Goal: Task Accomplishment & Management: Complete application form

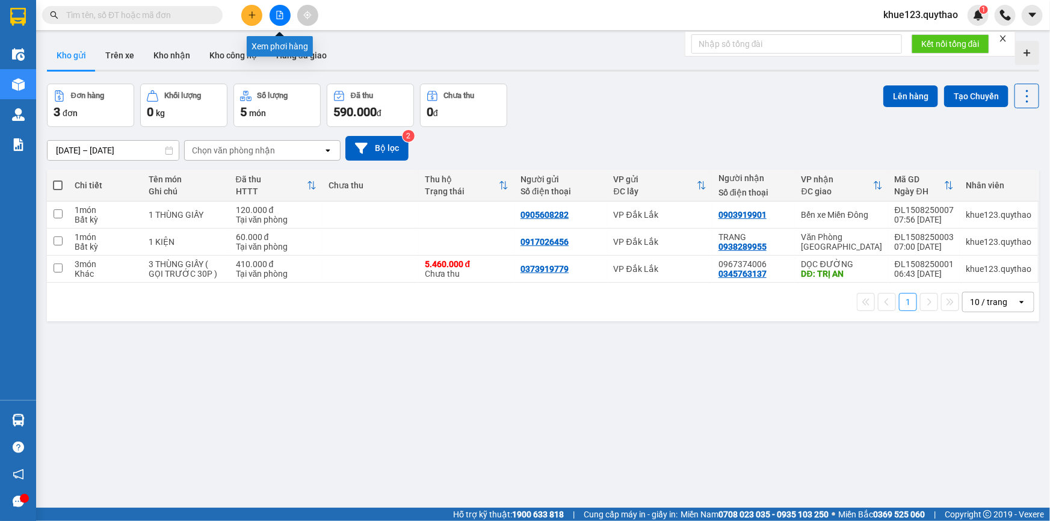
click at [276, 12] on icon "file-add" at bounding box center [280, 15] width 8 height 8
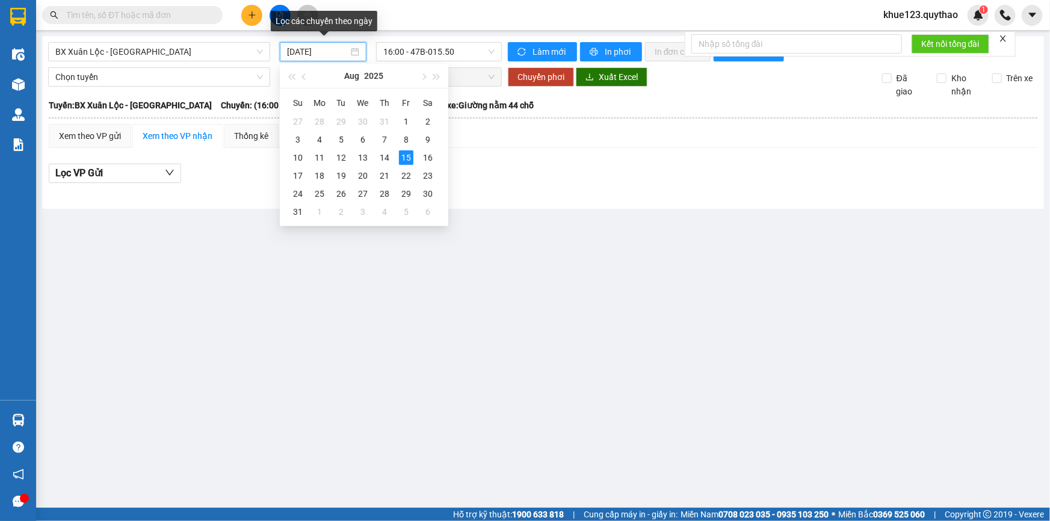
click at [316, 52] on input "[DATE]" at bounding box center [317, 51] width 61 height 13
click at [380, 156] on div "14" at bounding box center [384, 157] width 14 height 14
type input "[DATE]"
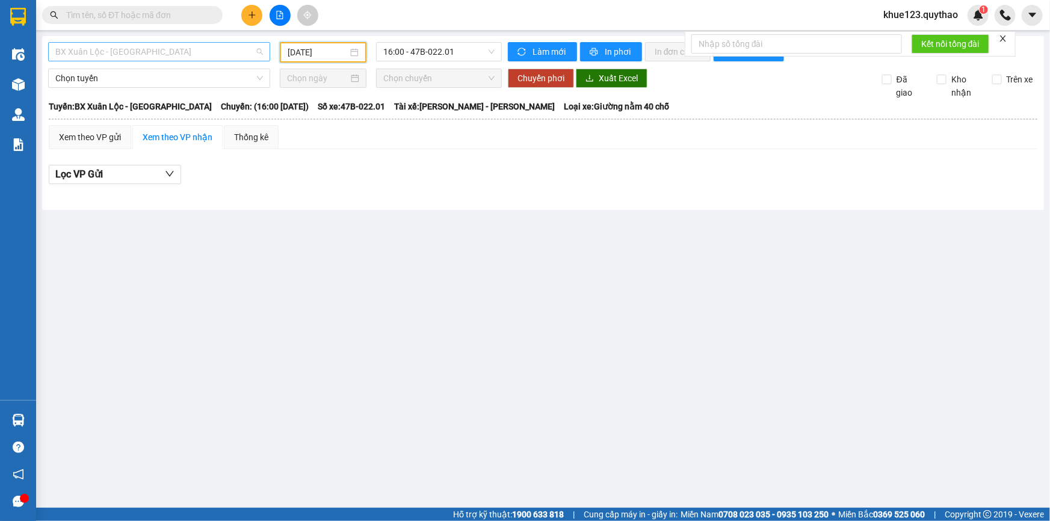
click at [206, 53] on span "BX Xuân Lộc - [GEOGRAPHIC_DATA]" at bounding box center [159, 52] width 208 height 18
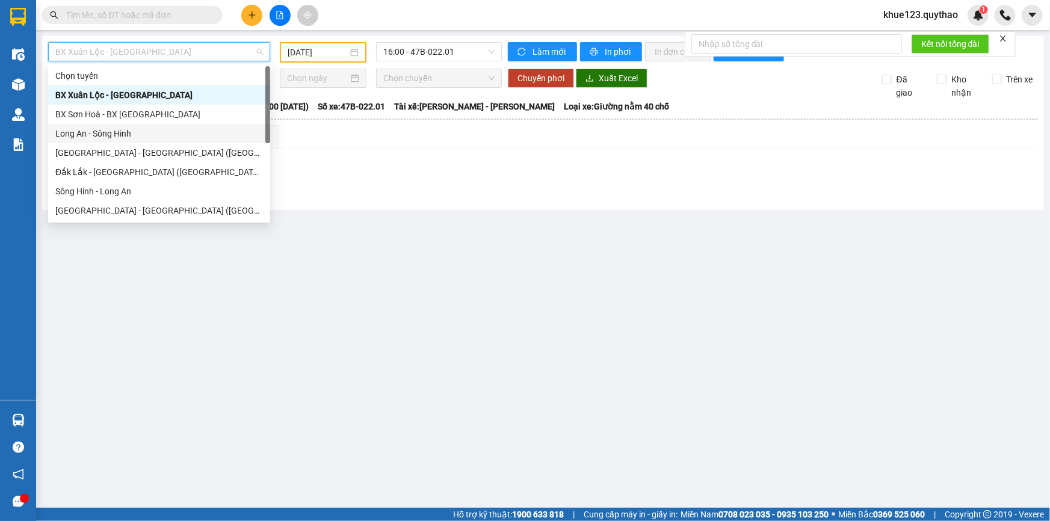
click at [161, 135] on div "Long An - Sông Hinh" at bounding box center [159, 133] width 208 height 13
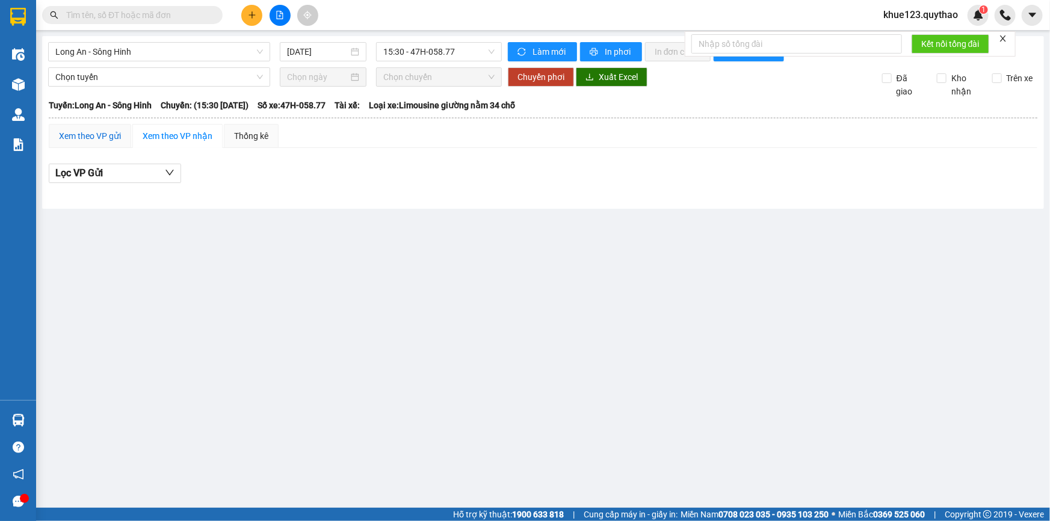
click at [114, 137] on div "Xem theo VP gửi" at bounding box center [90, 135] width 62 height 13
click at [334, 49] on input "[DATE]" at bounding box center [317, 51] width 61 height 13
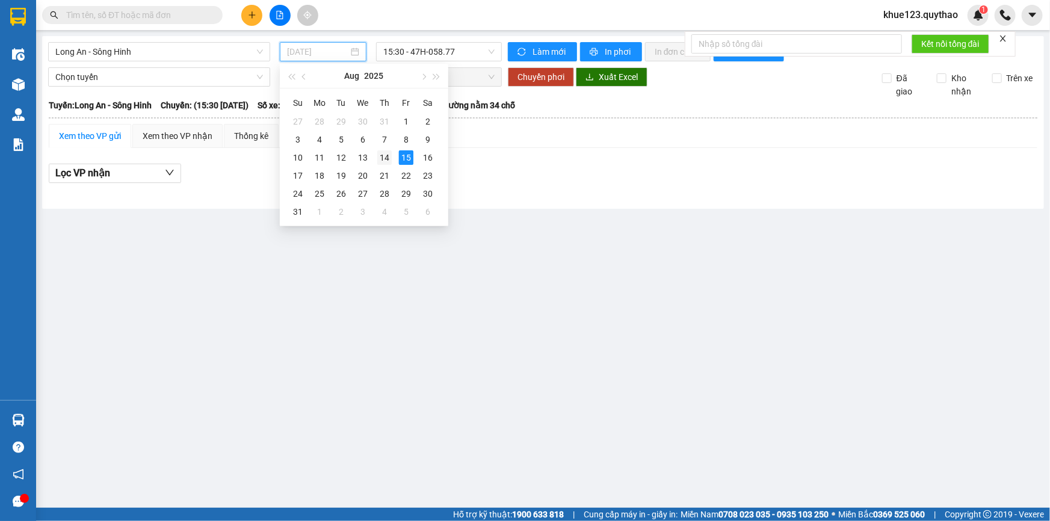
click at [381, 156] on div "14" at bounding box center [384, 157] width 14 height 14
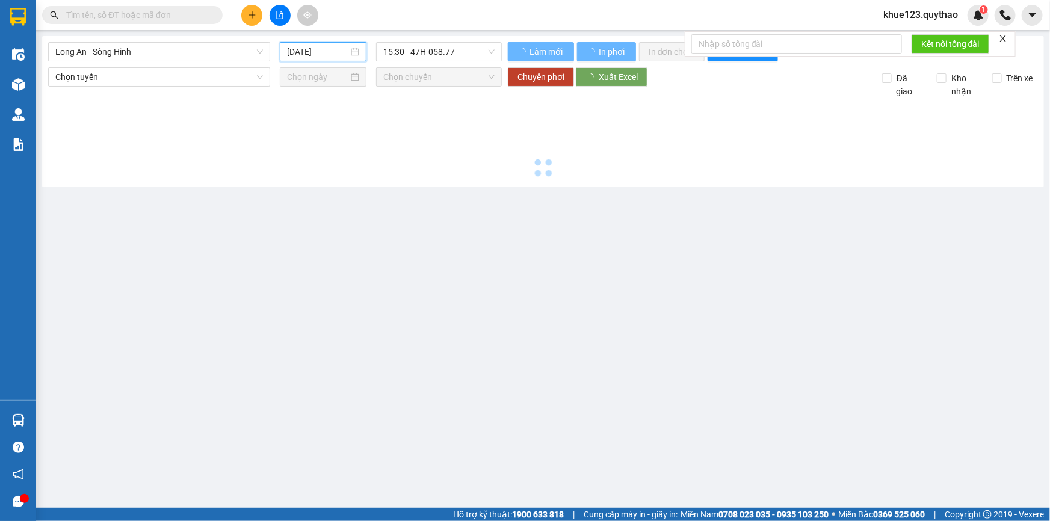
type input "[DATE]"
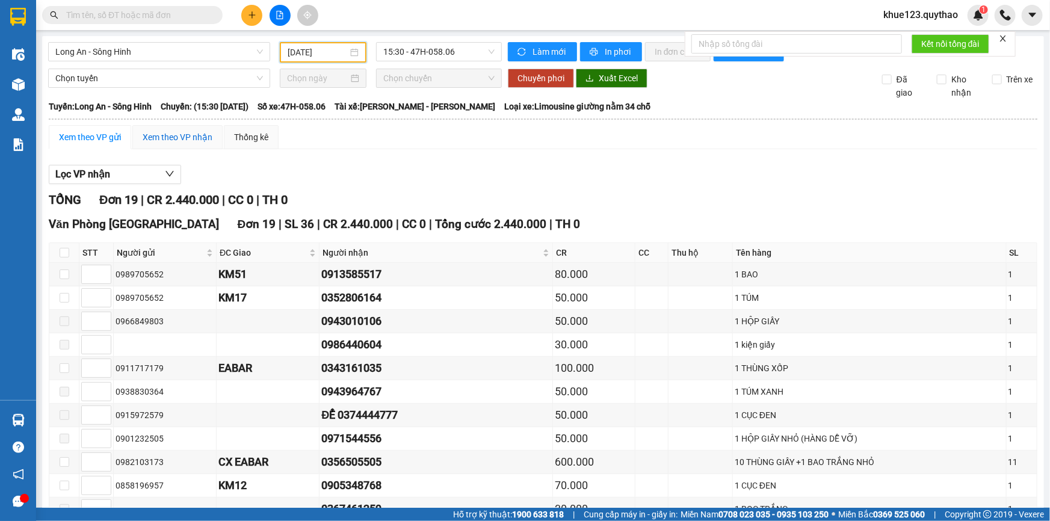
click at [199, 138] on div "Xem theo VP nhận" at bounding box center [178, 137] width 70 height 13
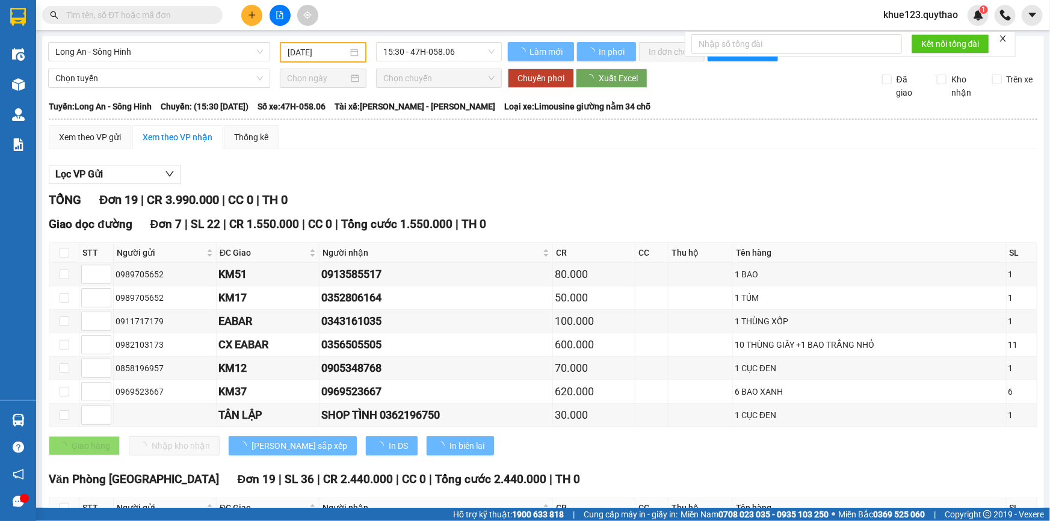
type input "4"
type input "2"
type input "1"
type input "3"
type input "5"
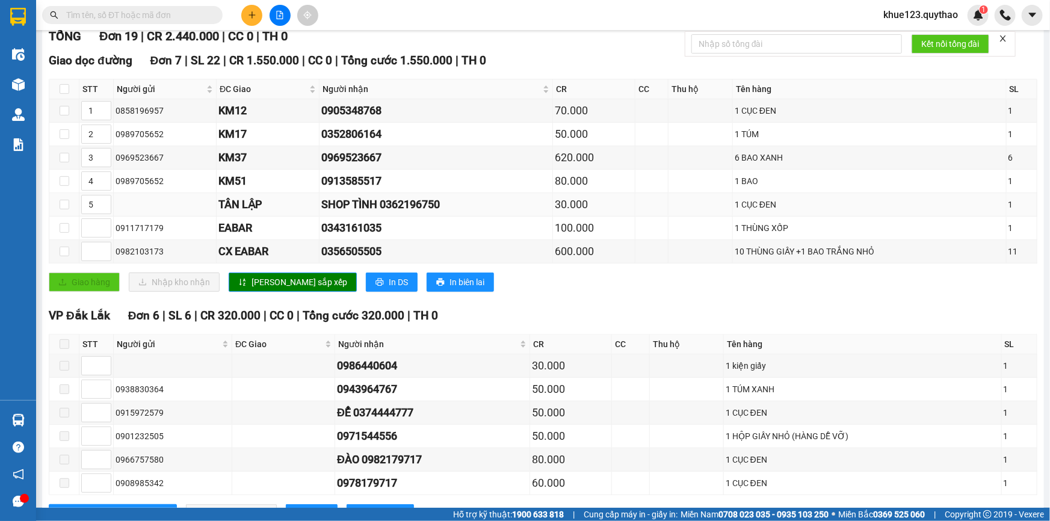
scroll to position [383, 0]
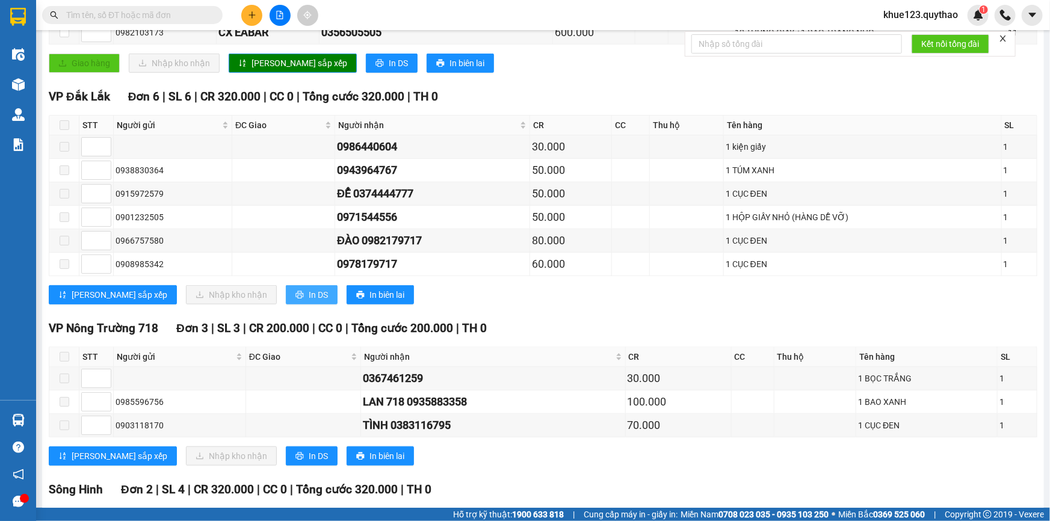
click at [309, 289] on span "In DS" at bounding box center [318, 294] width 19 height 13
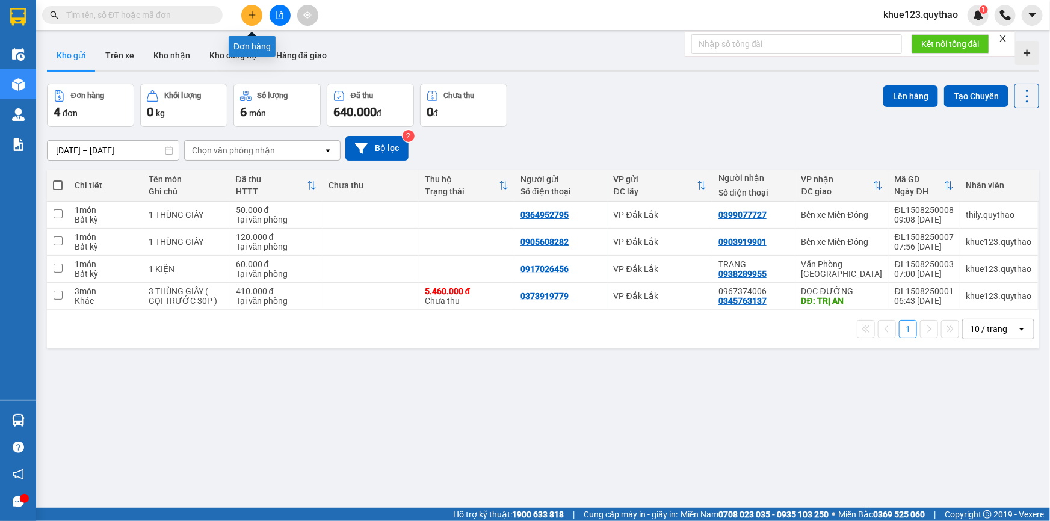
click at [248, 16] on icon "plus" at bounding box center [252, 15] width 8 height 8
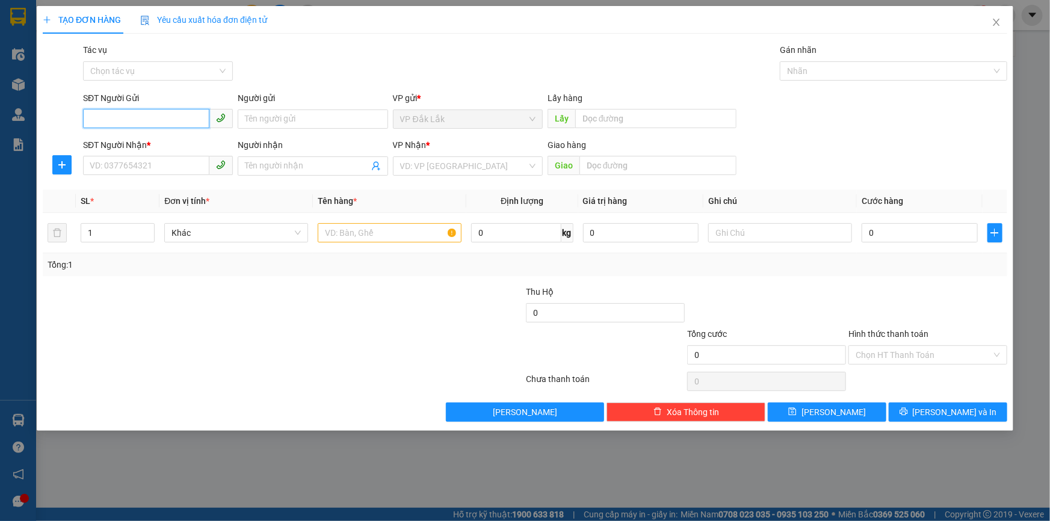
click at [137, 119] on input "SĐT Người Gửi" at bounding box center [146, 118] width 126 height 19
type input "0901544747"
drag, startPoint x: 135, startPoint y: 149, endPoint x: 140, endPoint y: 144, distance: 6.4
click at [137, 146] on div "0901544747" at bounding box center [157, 143] width 135 height 13
type input "0909807484"
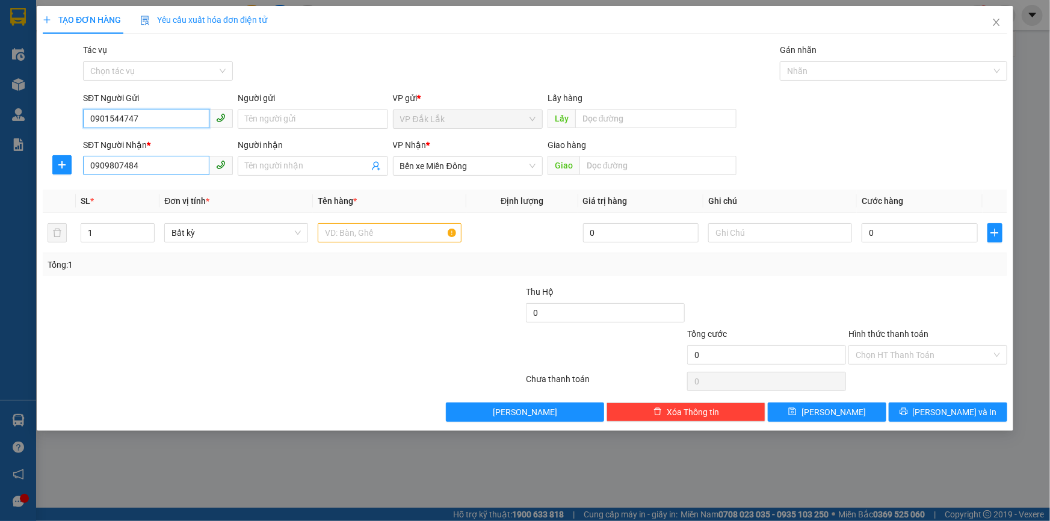
type input "0901544747"
click at [143, 161] on input "0909807484" at bounding box center [146, 165] width 126 height 19
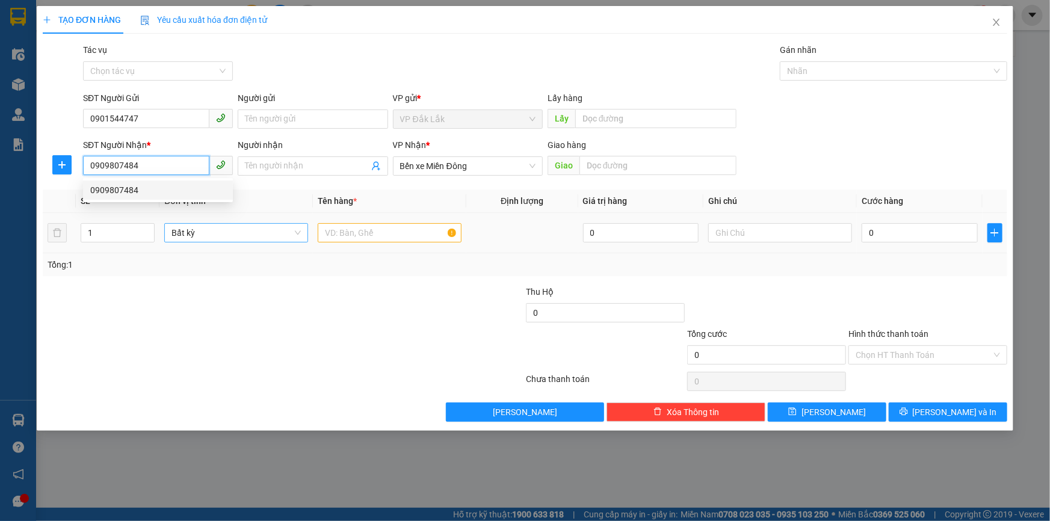
click at [200, 225] on span "Bất kỳ" at bounding box center [235, 233] width 129 height 18
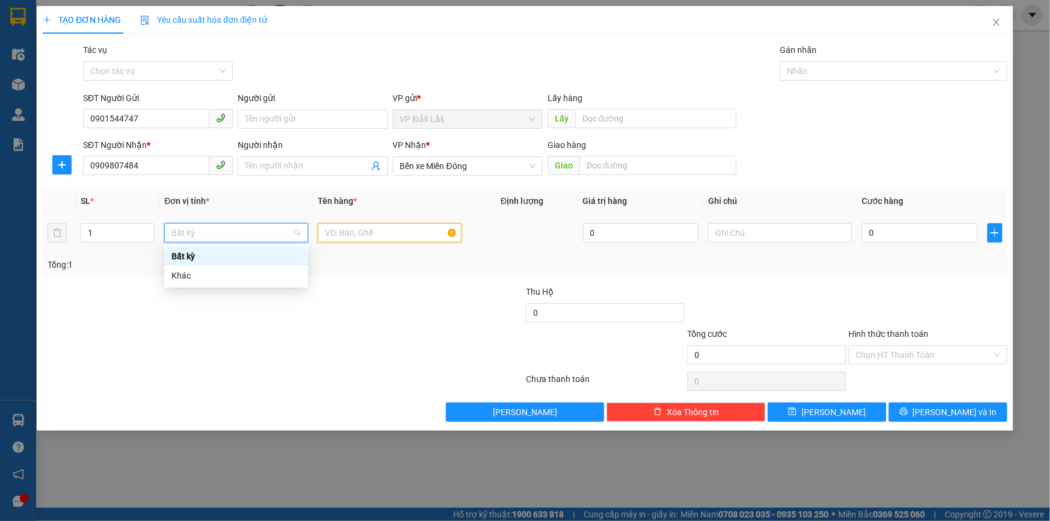
click at [338, 225] on input "text" at bounding box center [390, 232] width 144 height 19
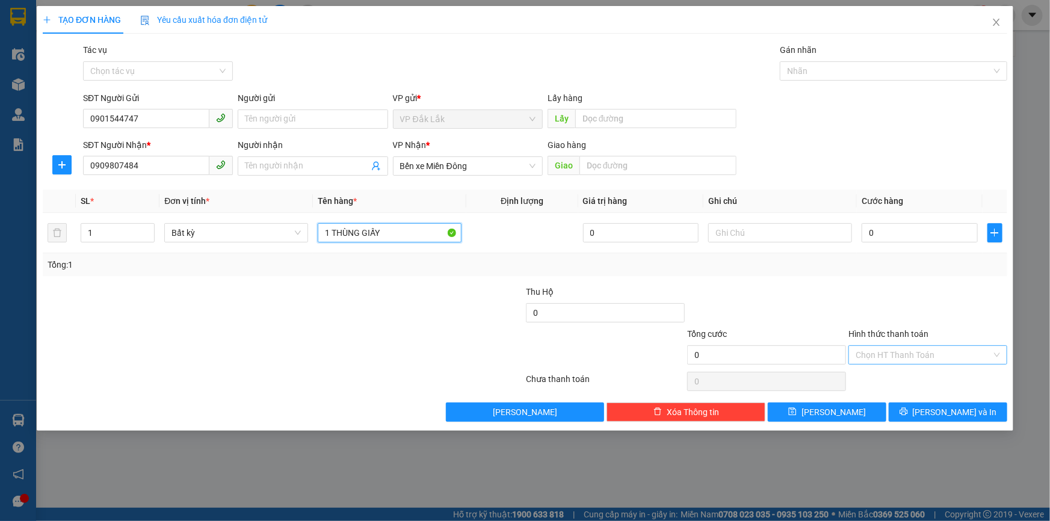
type input "1 THÙNG GIẤY"
click at [976, 354] on input "Hình thức thanh toán" at bounding box center [923, 355] width 136 height 18
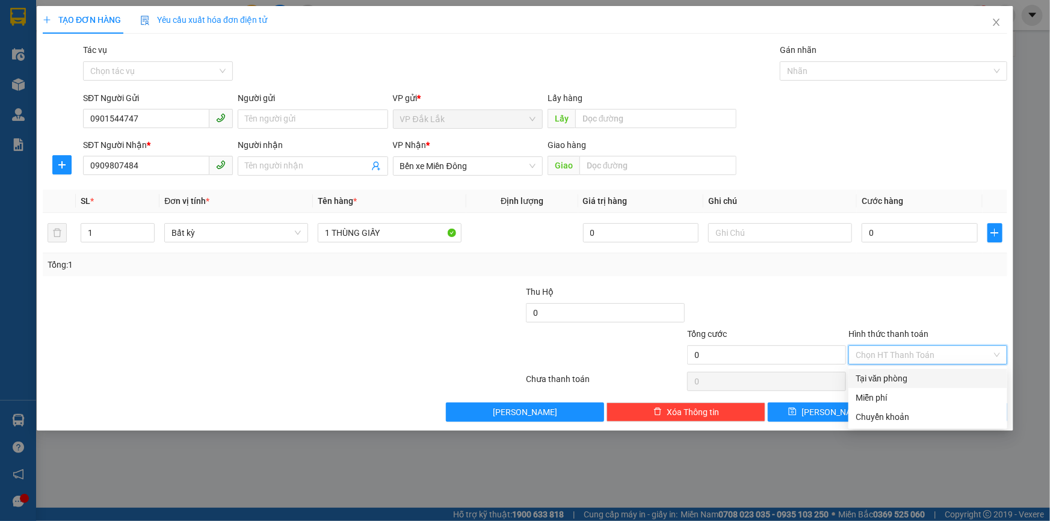
drag, startPoint x: 960, startPoint y: 381, endPoint x: 957, endPoint y: 366, distance: 15.3
click at [959, 381] on div "Tại văn phòng" at bounding box center [927, 378] width 144 height 13
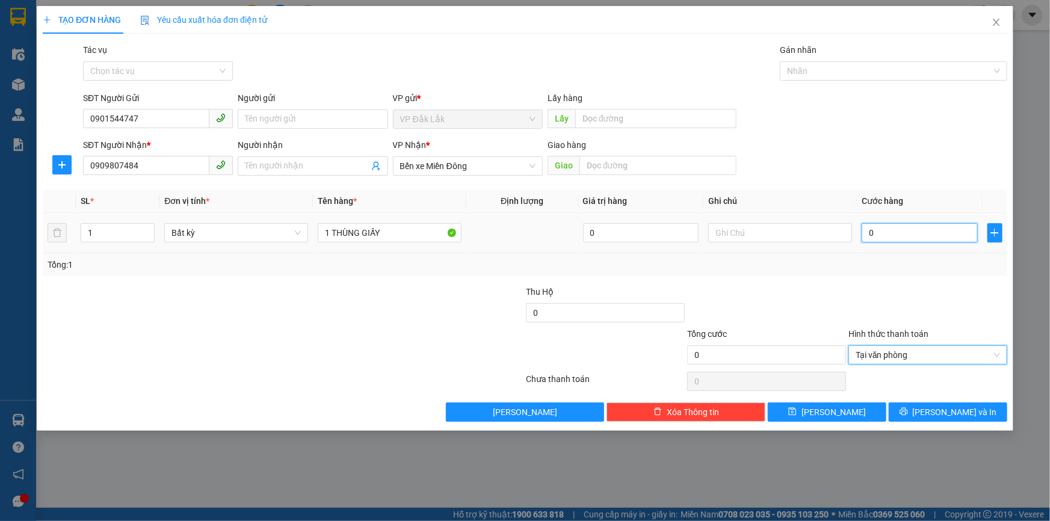
click at [869, 233] on input "0" at bounding box center [919, 232] width 116 height 19
type input "1"
type input "12"
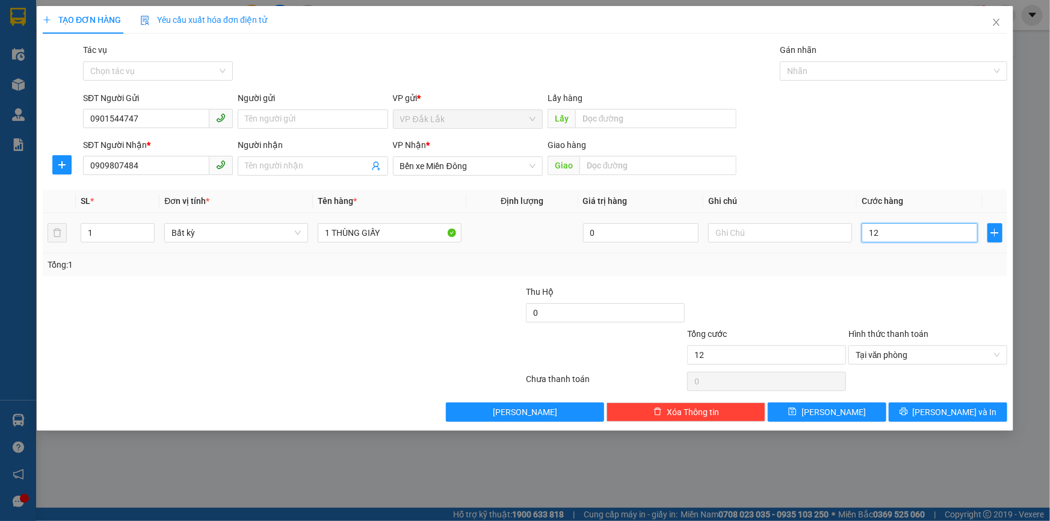
type input "120"
type input "1.200"
type input "12.000"
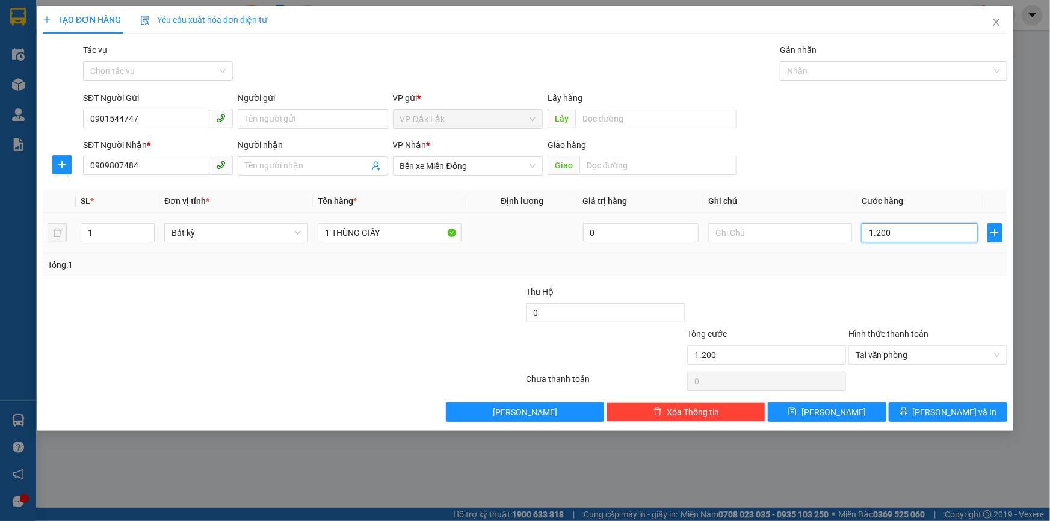
type input "12.000"
type input "120.000"
click at [920, 413] on button "Lưu và In" at bounding box center [948, 411] width 119 height 19
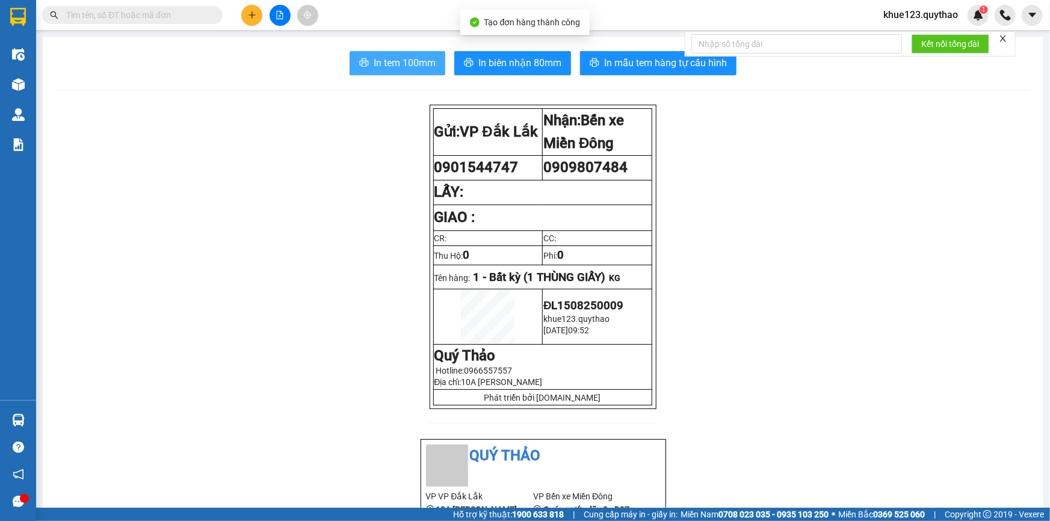
click at [398, 66] on span "In tem 100mm" at bounding box center [405, 62] width 62 height 15
